Goal: Information Seeking & Learning: Learn about a topic

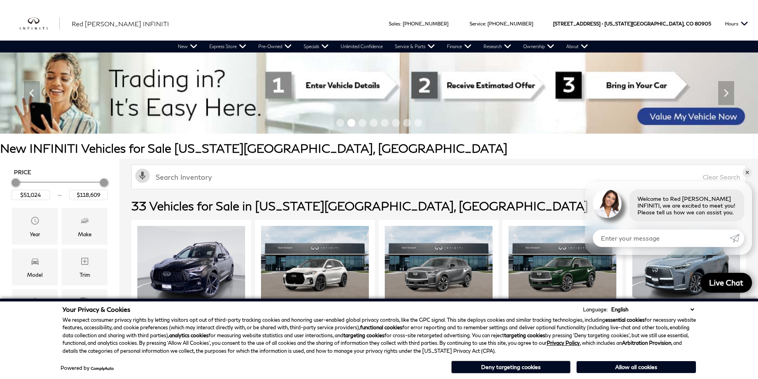
click at [408, 161] on div "Activate Voice Search Clear Search" at bounding box center [438, 176] width 638 height 35
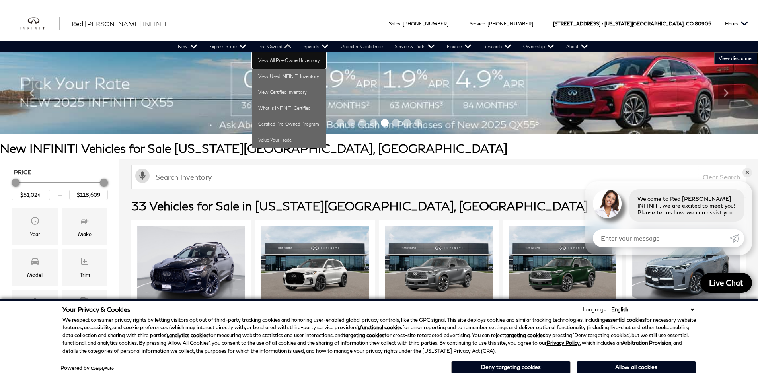
click at [278, 60] on link "View All Pre-Owned Inventory" at bounding box center [289, 60] width 74 height 16
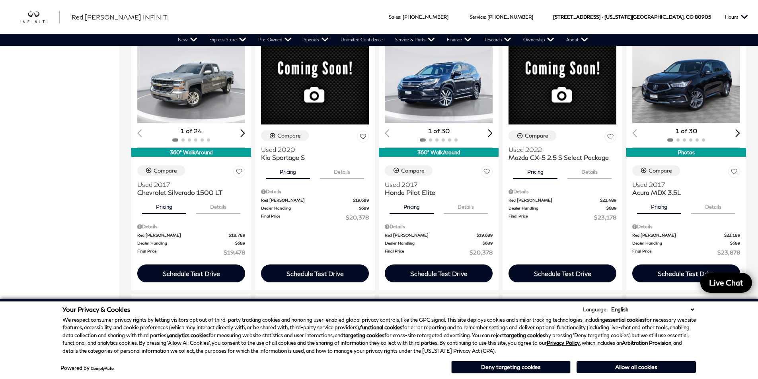
scroll to position [716, 0]
